Goal: Task Accomplishment & Management: Manage account settings

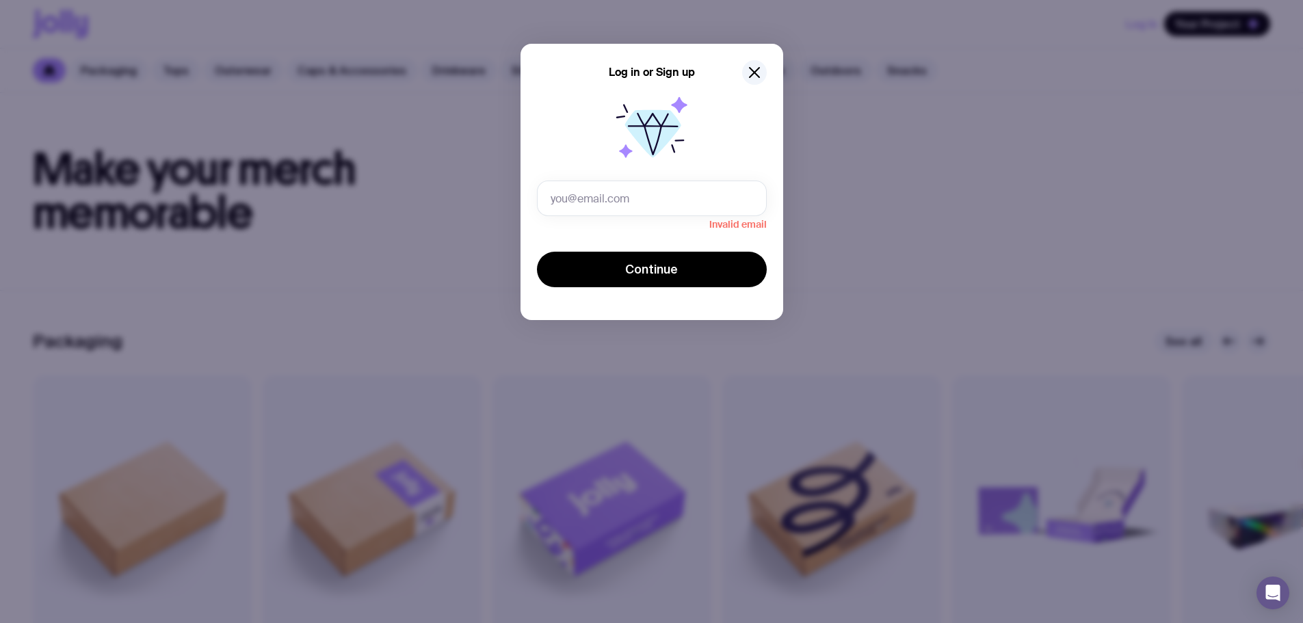
type input "[PERSON_NAME][EMAIL_ADDRESS][DOMAIN_NAME]"
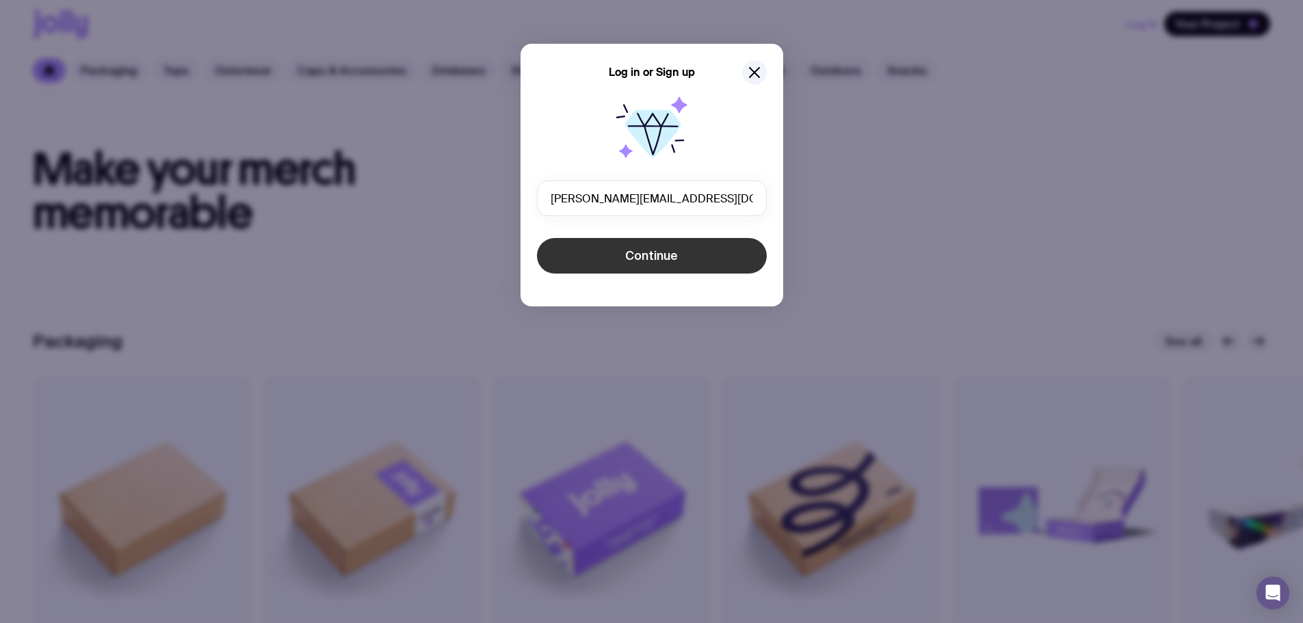
click at [632, 266] on button "Continue" at bounding box center [652, 256] width 230 height 36
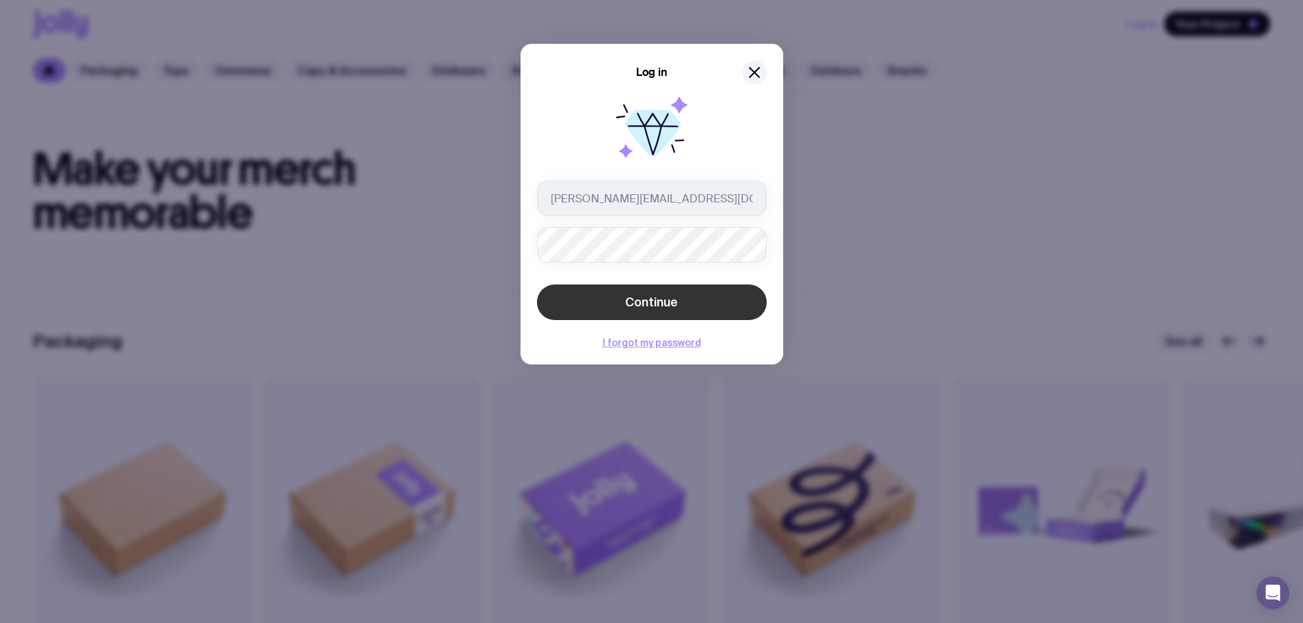
click at [684, 289] on button "Continue" at bounding box center [652, 302] width 230 height 36
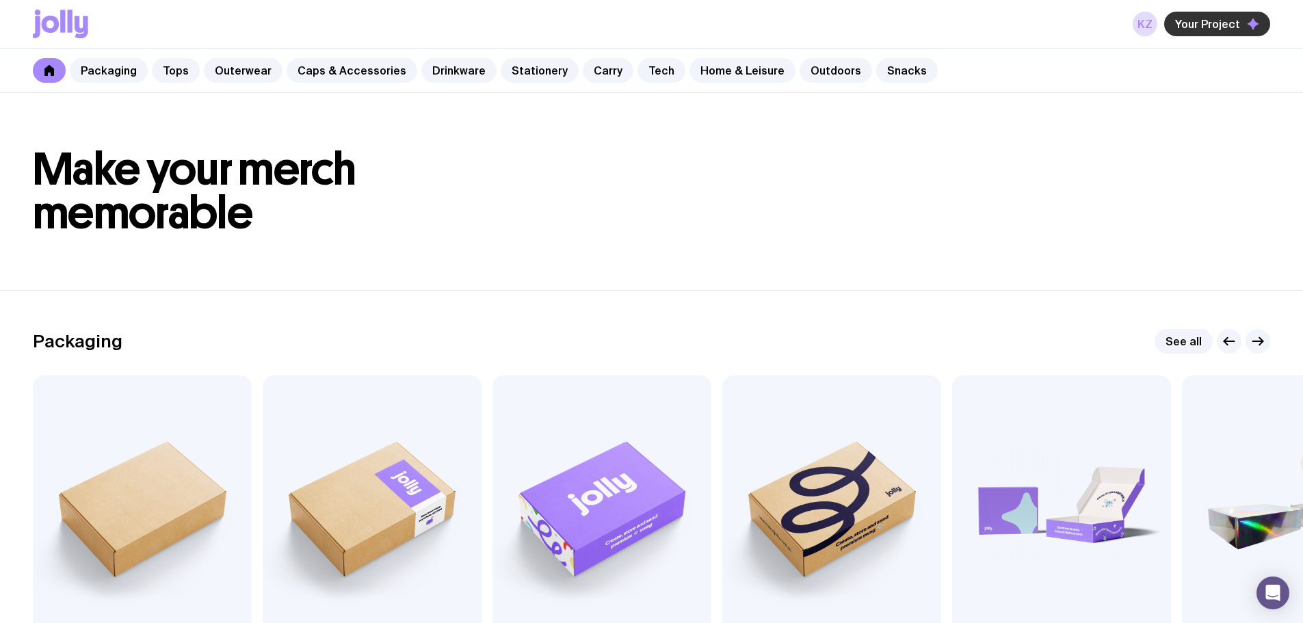
click at [1178, 25] on button "Your Project" at bounding box center [1217, 24] width 106 height 25
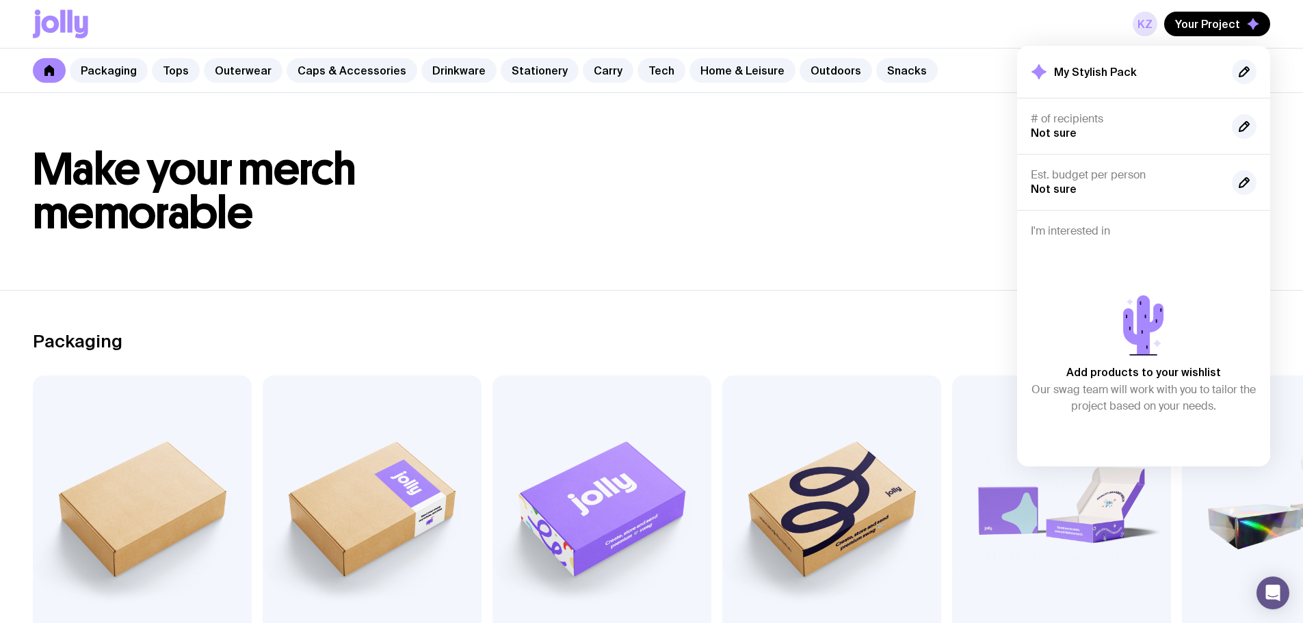
click at [1140, 18] on link "KZ" at bounding box center [1144, 24] width 25 height 25
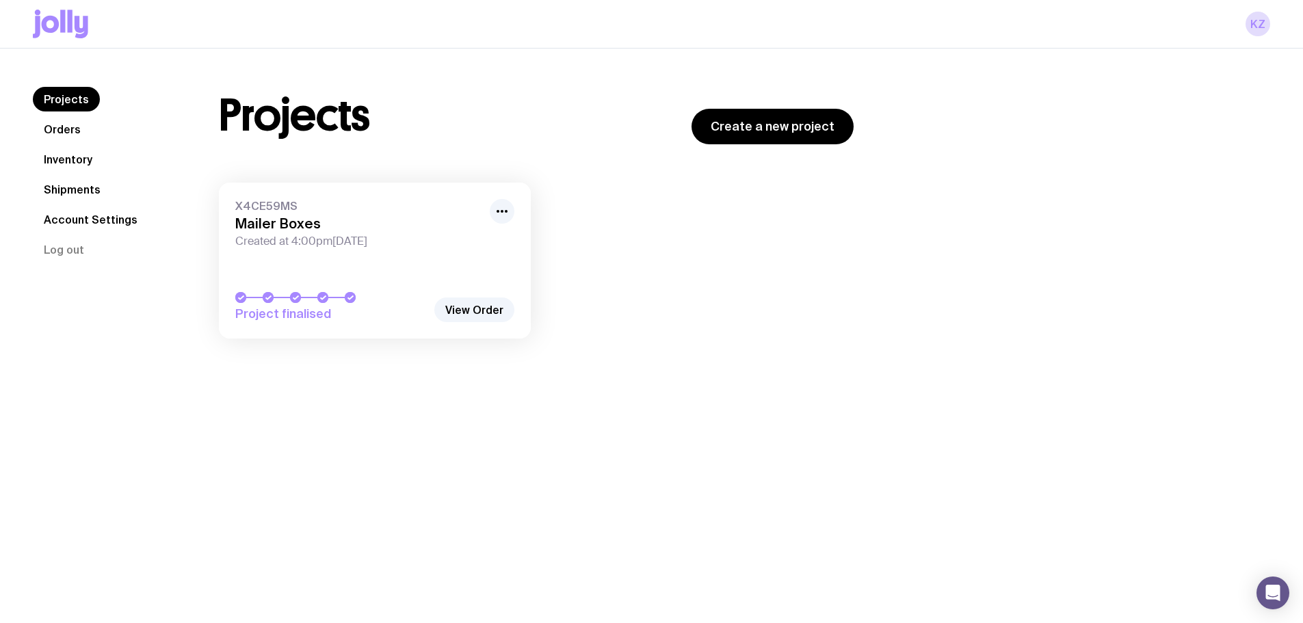
click at [299, 228] on h3 "Mailer Boxes" at bounding box center [358, 223] width 246 height 16
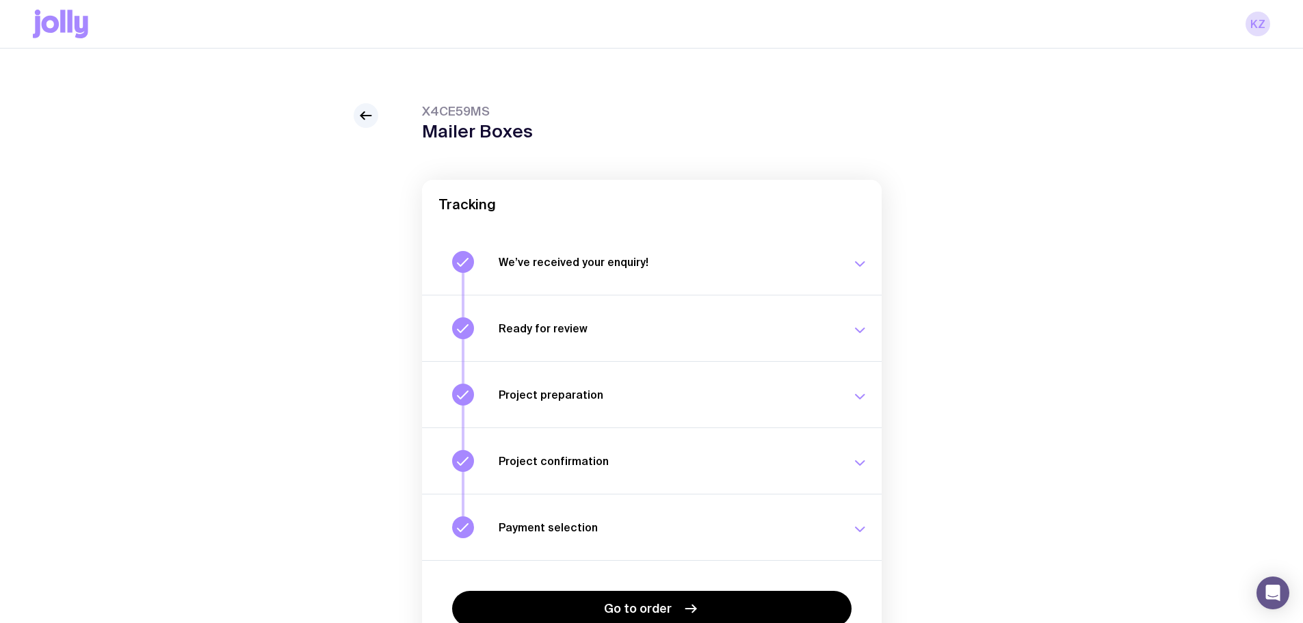
click at [475, 118] on span "X4CE59MS" at bounding box center [477, 111] width 111 height 16
copy span "X4CE59MS"
click at [365, 109] on icon at bounding box center [366, 115] width 16 height 16
